Goal: Transaction & Acquisition: Subscribe to service/newsletter

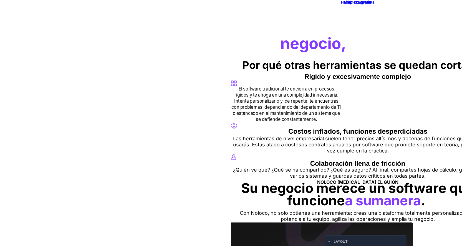
drag, startPoint x: 113, startPoint y: 138, endPoint x: 114, endPoint y: 134, distance: 4.5
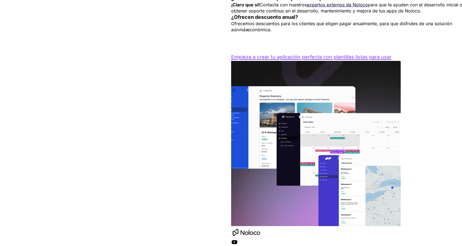
scroll to position [1497, 0]
drag, startPoint x: 248, startPoint y: 78, endPoint x: 248, endPoint y: 71, distance: 6.7
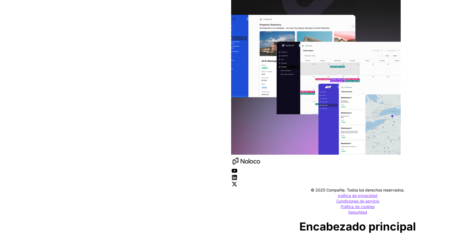
scroll to position [1635, 0]
